Goal: Task Accomplishment & Management: Manage account settings

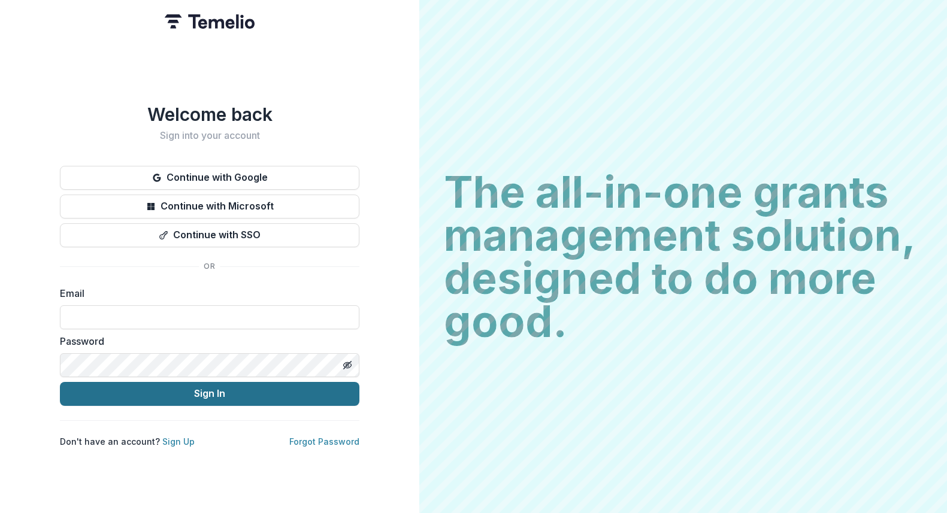
type input "**********"
click at [156, 391] on button "Sign In" at bounding box center [209, 394] width 299 height 24
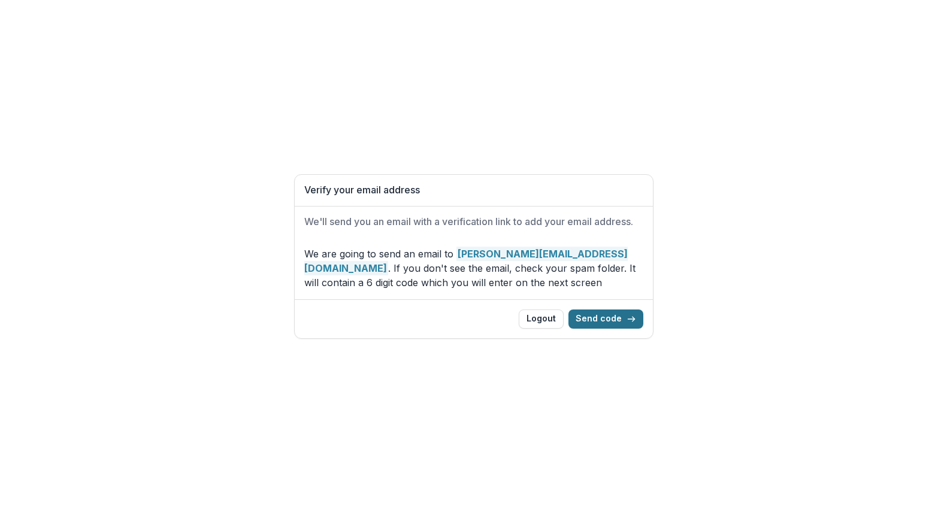
click at [610, 322] on button "Send code" at bounding box center [605, 319] width 75 height 19
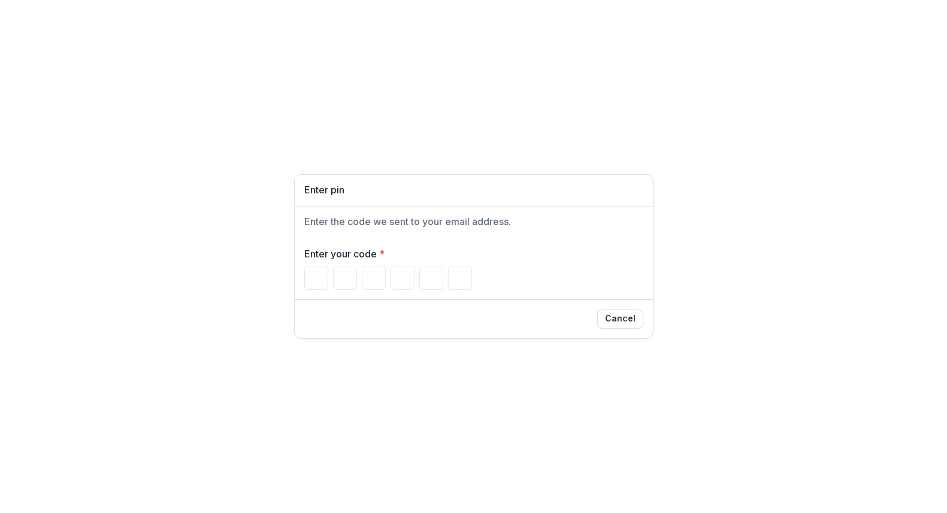
type input "*"
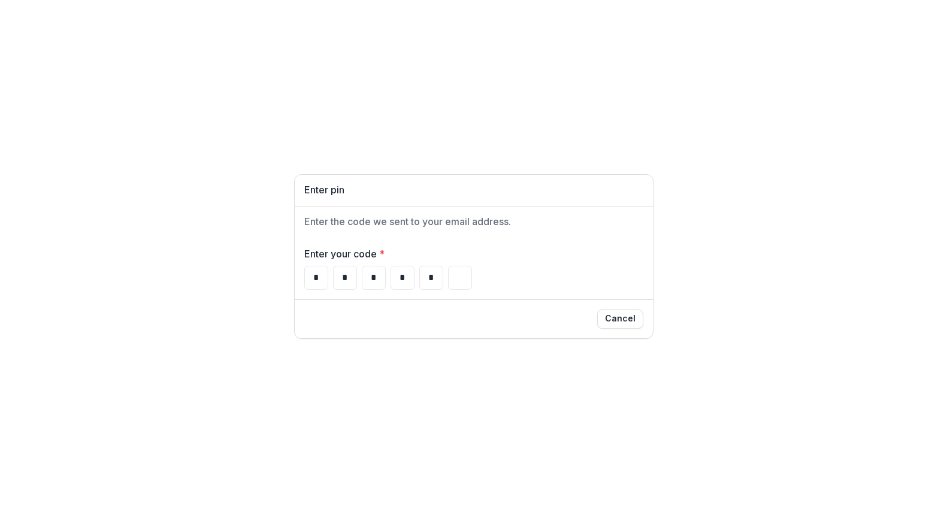
type input "*"
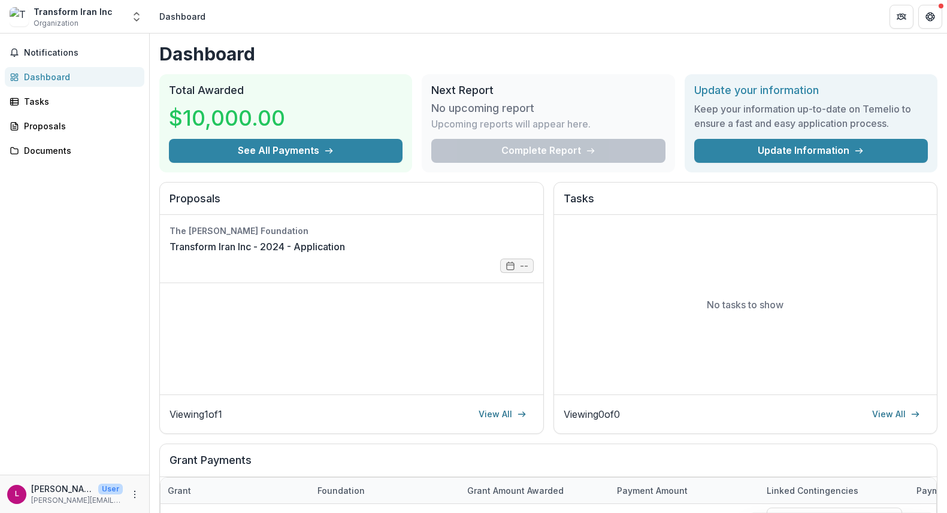
click at [437, 57] on h1 "Dashboard" at bounding box center [548, 54] width 778 height 22
click at [547, 153] on div "Complete Report" at bounding box center [548, 151] width 234 height 24
click at [37, 128] on div "Proposals" at bounding box center [79, 126] width 111 height 13
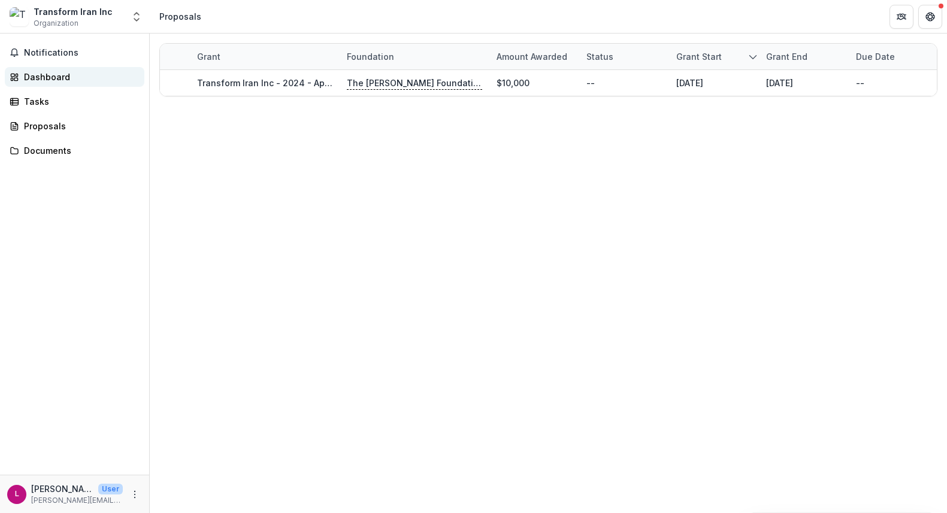
click at [20, 72] on link "Dashboard" at bounding box center [75, 77] width 140 height 20
